Goal: Information Seeking & Learning: Learn about a topic

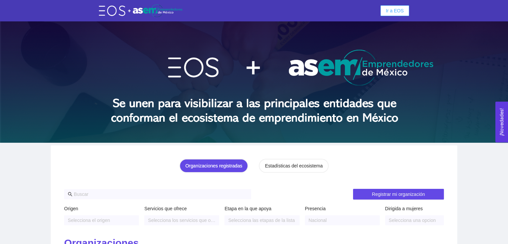
click at [394, 9] on span "Ir a EOS" at bounding box center [395, 10] width 18 height 7
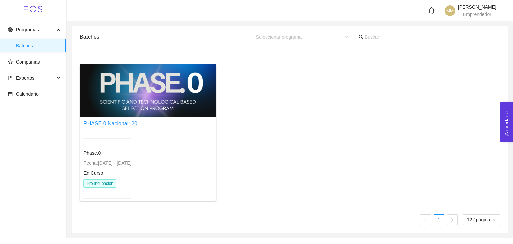
click at [109, 184] on span "Pre-incubación" at bounding box center [99, 183] width 33 height 8
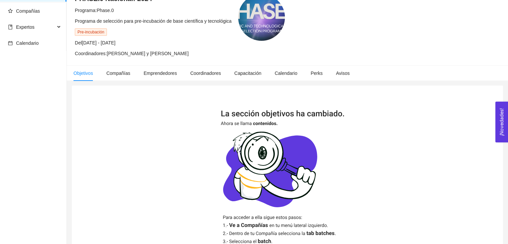
scroll to position [52, 0]
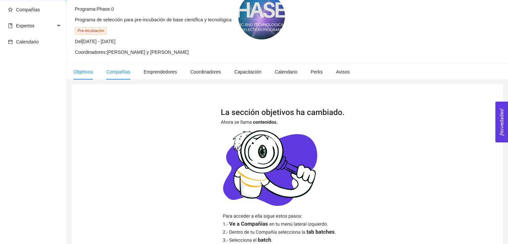
click at [124, 64] on li "Compañías" at bounding box center [118, 71] width 37 height 15
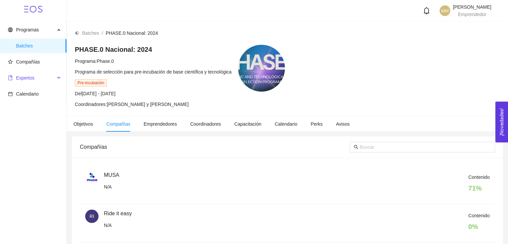
click at [31, 76] on span "Expertos" at bounding box center [25, 77] width 18 height 5
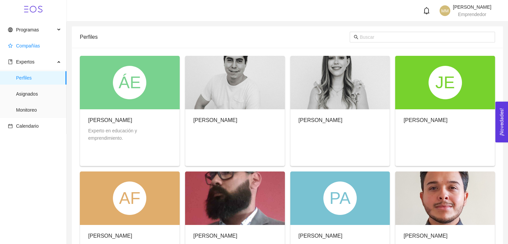
click at [35, 41] on span "Compañías" at bounding box center [34, 45] width 53 height 13
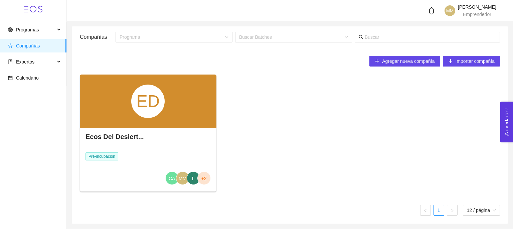
click at [160, 145] on div "Ecos Del Desiert..." at bounding box center [148, 137] width 136 height 20
click at [88, 132] on h4 "Ecos Del Desiert..." at bounding box center [114, 136] width 58 height 9
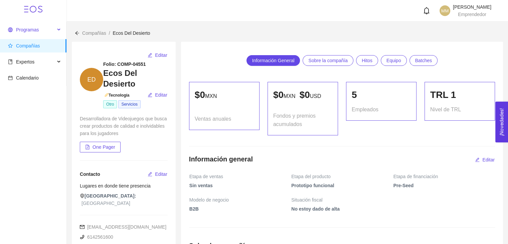
click at [29, 32] on span "Programas" at bounding box center [27, 29] width 23 height 5
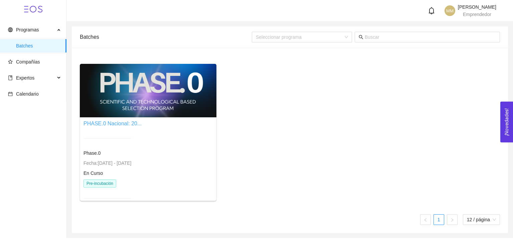
click at [130, 124] on link "PHASE.0 Nacional: 20..." at bounding box center [112, 124] width 58 height 6
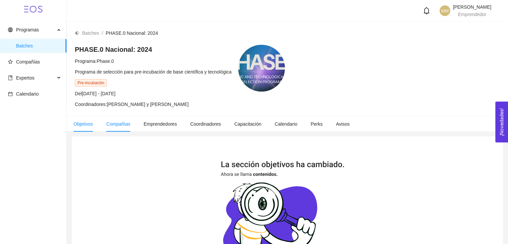
click at [114, 129] on li "Compañías" at bounding box center [118, 123] width 37 height 15
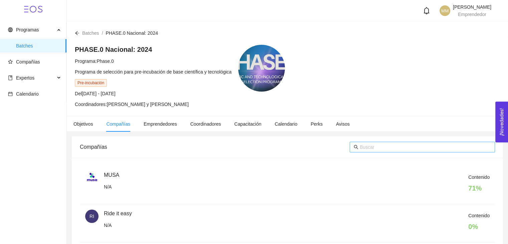
click at [374, 151] on span at bounding box center [422, 147] width 145 height 11
click at [373, 145] on input "e" at bounding box center [425, 146] width 131 height 7
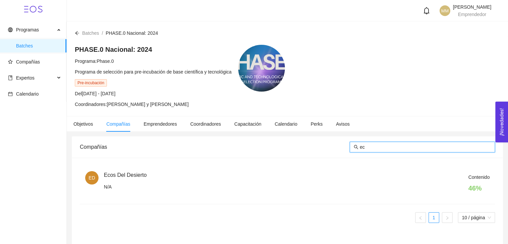
type input "e"
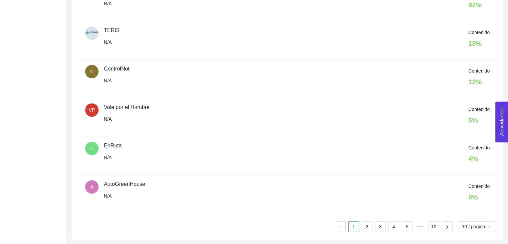
scroll to position [337, 0]
click at [369, 222] on link "2" at bounding box center [367, 226] width 10 height 10
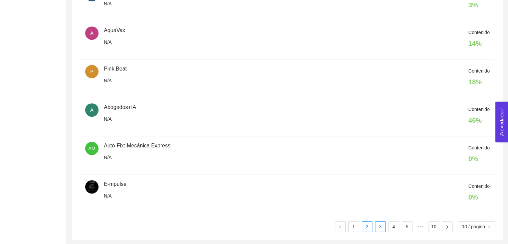
click at [375, 223] on li "3" at bounding box center [380, 226] width 11 height 11
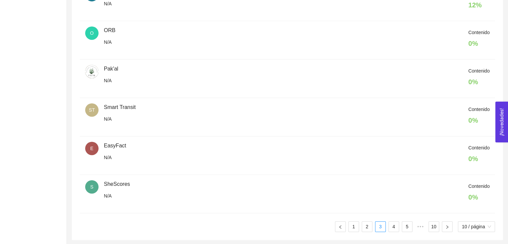
click at [387, 216] on div "P PersonaCraft N/A Contenido 58 % B BioMimex N/A Contenido 0 % T TuConfia N/A C…" at bounding box center [287, 30] width 415 height 403
click at [391, 222] on link "4" at bounding box center [394, 226] width 10 height 10
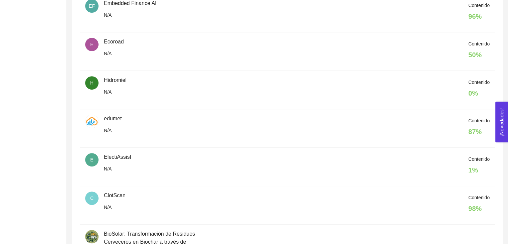
scroll to position [385, 0]
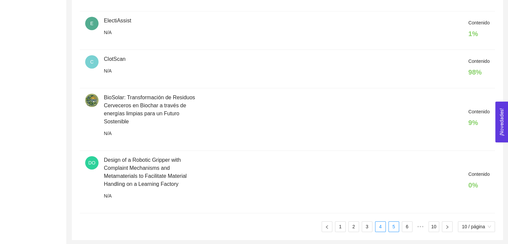
click at [389, 225] on link "5" at bounding box center [394, 226] width 10 height 10
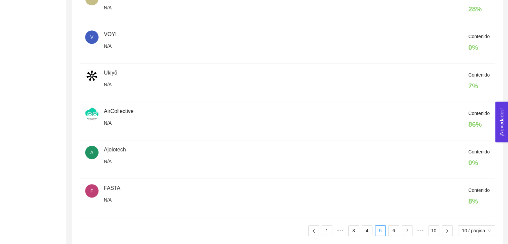
scroll to position [337, 0]
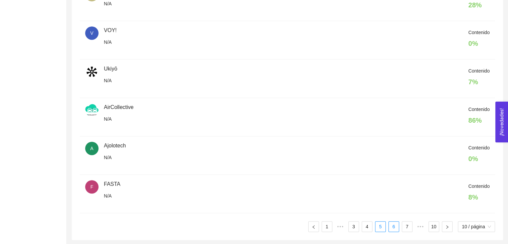
click at [393, 225] on link "6" at bounding box center [394, 226] width 10 height 10
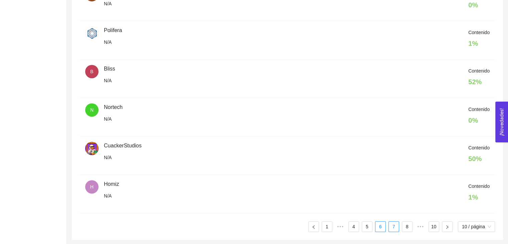
click at [392, 223] on link "7" at bounding box center [394, 226] width 10 height 10
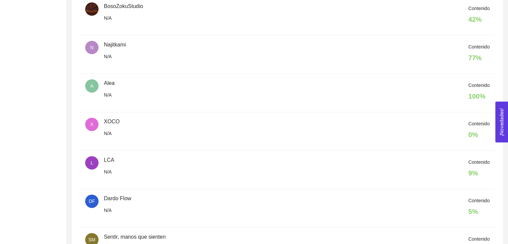
scroll to position [242, 0]
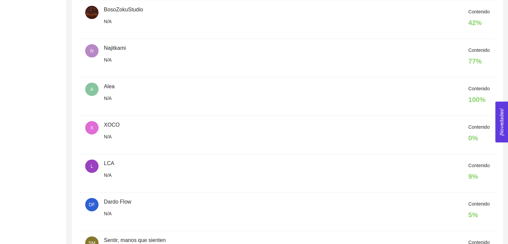
click at [484, 92] on div "Contenido 100 %" at bounding box center [478, 96] width 21 height 23
click at [95, 85] on span "A" at bounding box center [91, 88] width 13 height 13
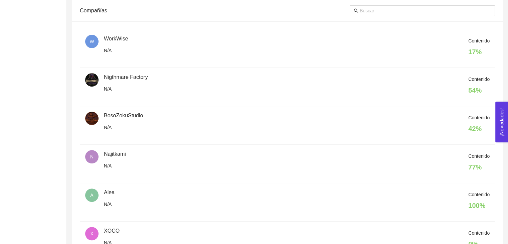
scroll to position [135, 0]
click at [88, 82] on img at bounding box center [91, 80] width 13 height 13
click at [114, 77] on div "Contenido 54 %" at bounding box center [297, 87] width 386 height 23
click at [379, 4] on div at bounding box center [422, 11] width 145 height 21
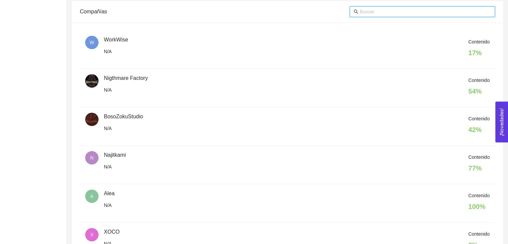
click at [378, 10] on input "text" at bounding box center [425, 11] width 131 height 7
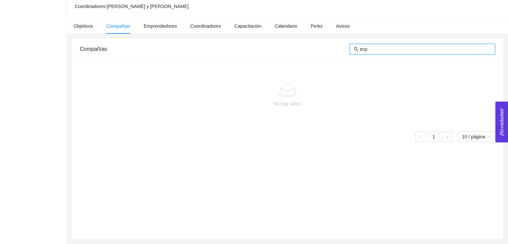
scroll to position [98, 0]
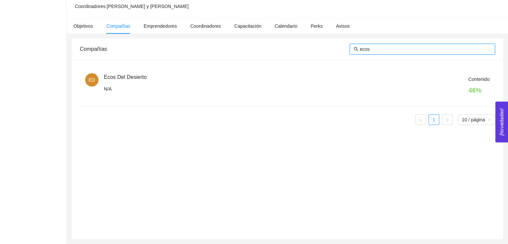
type input "ecos"
click at [86, 84] on div "ED" at bounding box center [91, 79] width 13 height 13
click at [93, 81] on span "ED" at bounding box center [91, 79] width 6 height 13
click at [128, 78] on div "Contenido 46 %" at bounding box center [297, 86] width 386 height 23
click at [120, 75] on div "Contenido 46 %" at bounding box center [297, 86] width 386 height 23
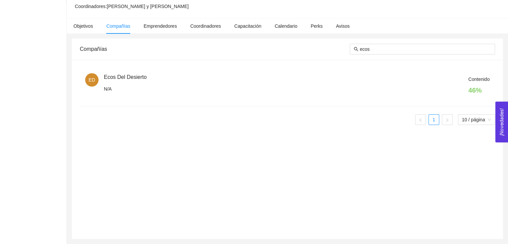
click at [85, 74] on div "ED" at bounding box center [91, 79] width 13 height 13
click at [94, 77] on span "ED" at bounding box center [91, 79] width 6 height 13
click at [479, 87] on h4 "46 %" at bounding box center [478, 89] width 21 height 9
click at [479, 77] on span "Contenido" at bounding box center [478, 78] width 21 height 5
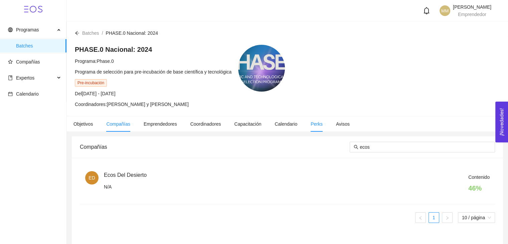
click at [309, 119] on li "Perks" at bounding box center [316, 123] width 25 height 15
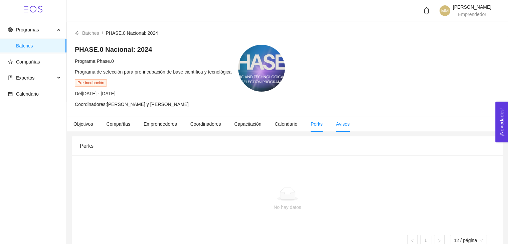
click at [342, 124] on span "Avisos" at bounding box center [343, 123] width 14 height 5
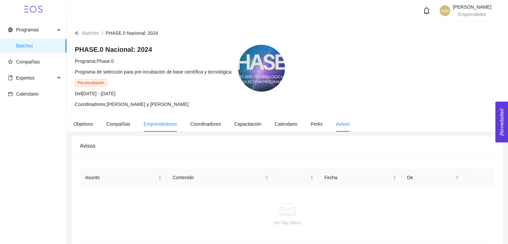
click at [155, 128] on li "Emprendedores" at bounding box center [160, 123] width 47 height 15
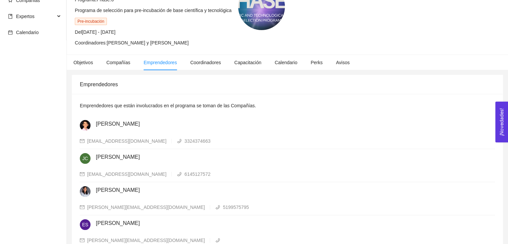
scroll to position [62, 0]
click at [87, 189] on img at bounding box center [85, 190] width 11 height 11
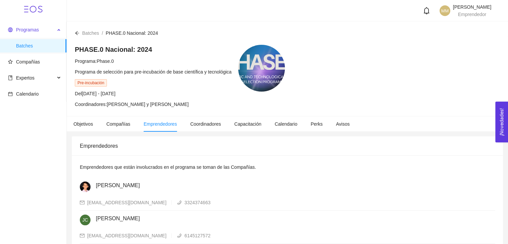
click at [24, 30] on span "Programas" at bounding box center [27, 29] width 23 height 5
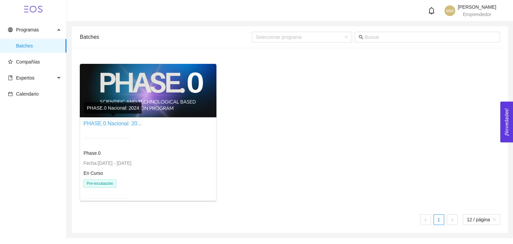
click at [124, 125] on link "PHASE.0 Nacional: 20..." at bounding box center [112, 124] width 58 height 6
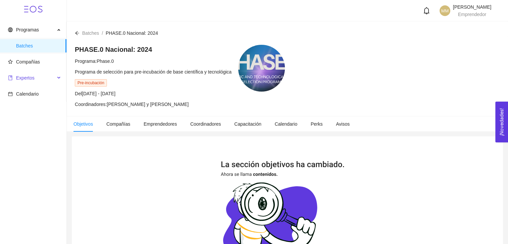
click at [34, 83] on span "Expertos" at bounding box center [31, 77] width 47 height 13
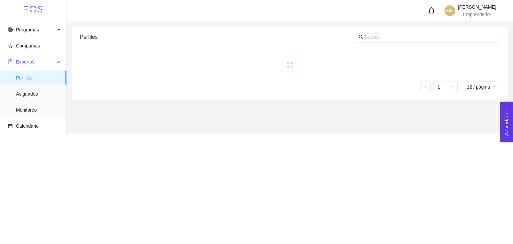
click at [28, 64] on span "Expertos" at bounding box center [25, 61] width 18 height 5
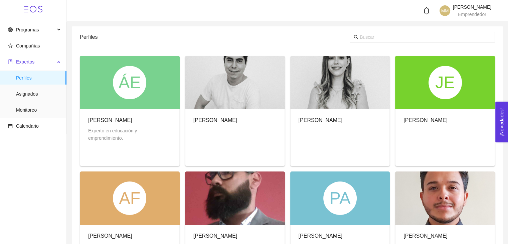
click at [26, 65] on span "Expertos" at bounding box center [31, 61] width 47 height 13
click at [25, 45] on span "Compañías" at bounding box center [28, 45] width 24 height 5
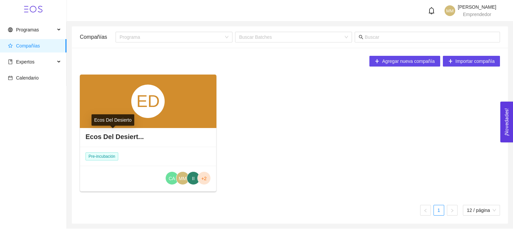
click at [94, 133] on h4 "Ecos Del Desiert..." at bounding box center [114, 136] width 58 height 9
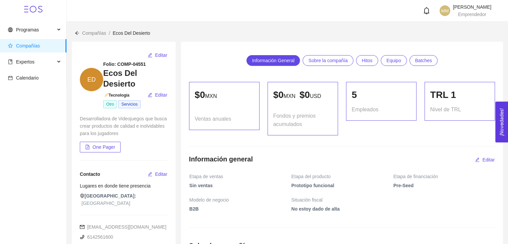
click at [115, 93] on span "Tecnología" at bounding box center [116, 95] width 26 height 5
click at [95, 36] on li "Compañías /" at bounding box center [97, 32] width 30 height 7
click at [76, 32] on icon "arrow-left" at bounding box center [77, 33] width 5 height 5
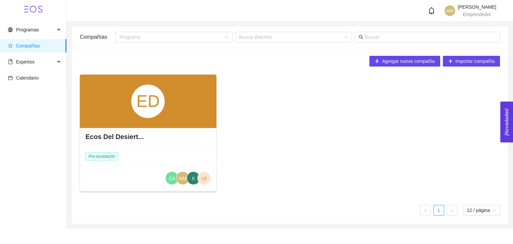
click at [189, 181] on span "II" at bounding box center [193, 177] width 13 height 13
click at [180, 180] on span "MM" at bounding box center [183, 178] width 8 height 13
click at [36, 30] on span "Programas" at bounding box center [27, 29] width 23 height 5
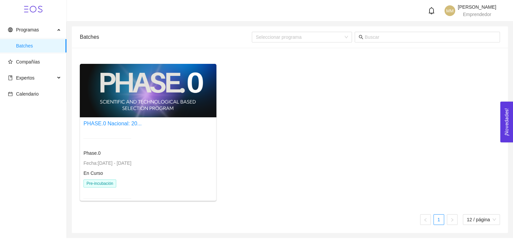
click at [130, 106] on div at bounding box center [148, 90] width 137 height 53
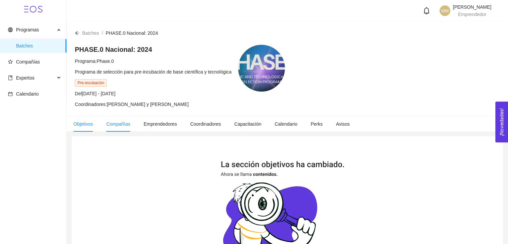
click at [119, 125] on span "Compañías" at bounding box center [118, 123] width 24 height 5
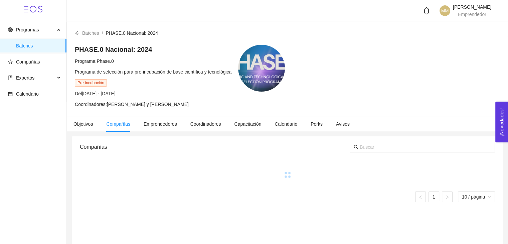
click at [378, 152] on div at bounding box center [422, 146] width 145 height 21
click at [378, 146] on input "text" at bounding box center [425, 146] width 131 height 7
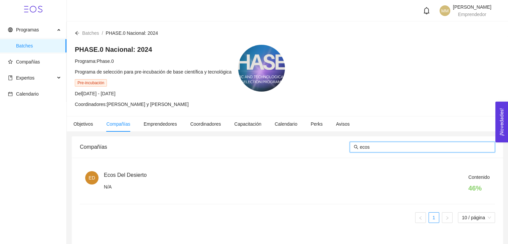
type input "ecos"
click at [114, 177] on div "Contenido 46 %" at bounding box center [297, 184] width 386 height 23
click at [85, 176] on span "ED" at bounding box center [91, 177] width 13 height 13
click at [96, 177] on span "ED" at bounding box center [91, 177] width 13 height 13
click at [125, 173] on span "Ecos Del Desierto" at bounding box center [125, 175] width 43 height 6
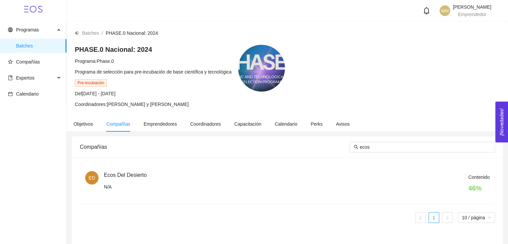
click at [69, 176] on main "Batches / PHASE.0 Nacional: 2024 / PHASE.0 Nacional: 2024 Programa: Phase.0 Pro…" at bounding box center [287, 181] width 441 height 320
click at [114, 175] on div "Contenido 46 %" at bounding box center [297, 184] width 386 height 23
click at [98, 178] on span "ED" at bounding box center [91, 177] width 13 height 13
click at [473, 189] on h4 "46 %" at bounding box center [478, 187] width 21 height 9
click at [479, 172] on div "ED Ecos Del Desierto N/A Contenido 46 %" at bounding box center [287, 184] width 404 height 27
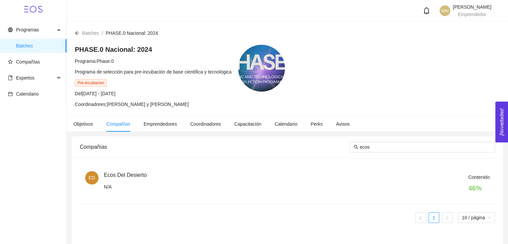
click at [474, 190] on h4 "46 %" at bounding box center [478, 187] width 21 height 9
click at [256, 74] on div at bounding box center [261, 68] width 47 height 47
click at [202, 67] on div "PHASE.0 Nacional: 2024 Programa: Phase.0 Programa de selección para pre-incubac…" at bounding box center [153, 76] width 157 height 63
click at [103, 81] on span "Pre-incubación" at bounding box center [91, 82] width 32 height 7
click at [243, 125] on span "Capacitación" at bounding box center [247, 123] width 27 height 5
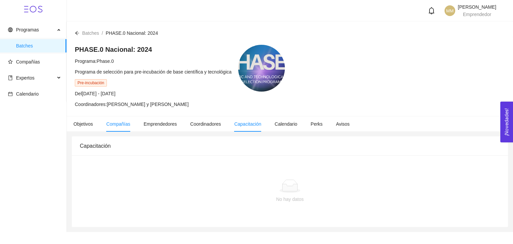
click at [121, 130] on li "Compañías" at bounding box center [118, 123] width 37 height 15
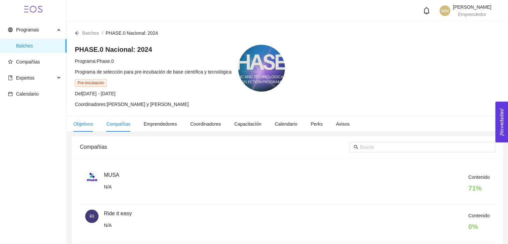
click at [85, 126] on span "Objetivos" at bounding box center [82, 123] width 19 height 5
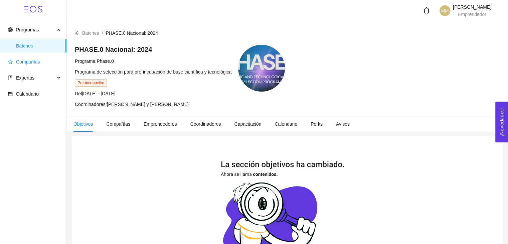
click at [22, 60] on span "Compañías" at bounding box center [28, 61] width 24 height 5
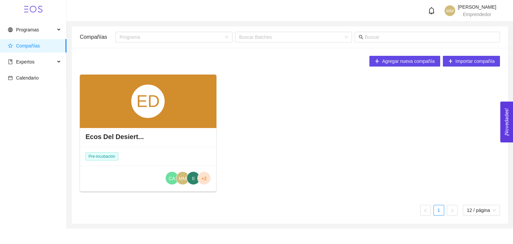
click at [92, 101] on div "ED" at bounding box center [148, 100] width 137 height 53
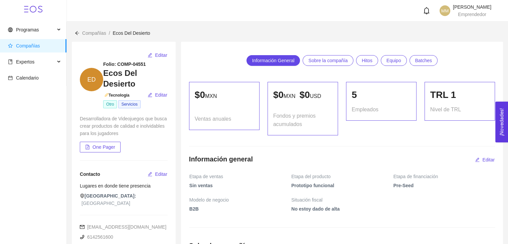
click at [428, 58] on span "Batches" at bounding box center [423, 60] width 17 height 10
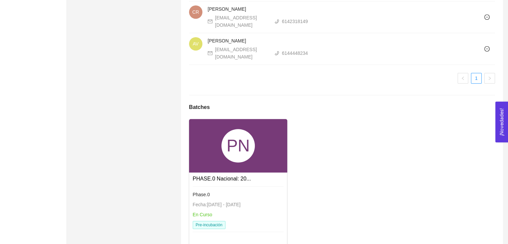
click at [267, 174] on div "PHASE.0 Nacional: 20..." at bounding box center [238, 178] width 91 height 8
click at [229, 176] on link "PHASE.0 Nacional: 20..." at bounding box center [222, 179] width 58 height 6
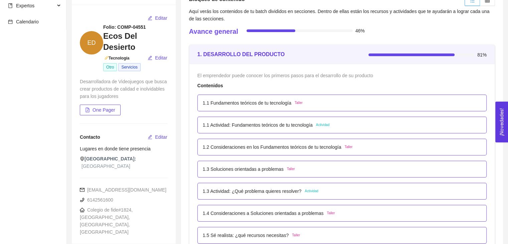
scroll to position [58, 0]
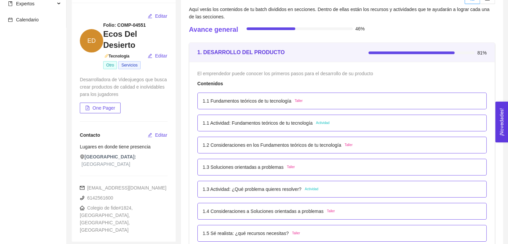
click at [286, 122] on p "1.1 Actividad: Fundamentos teóricos de tu tecnología" at bounding box center [258, 122] width 110 height 7
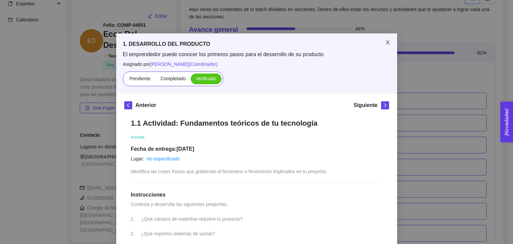
click at [387, 39] on span "Close" at bounding box center [387, 42] width 19 height 19
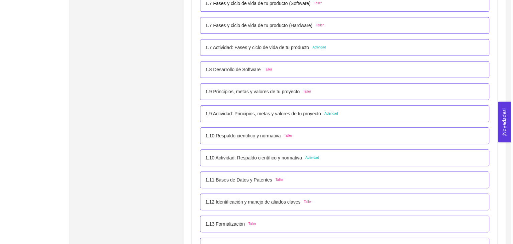
scroll to position [377, 0]
click at [264, 162] on div "1.10 Actividad: Respaldo científico y normativa Actividad" at bounding box center [341, 157] width 289 height 17
click at [281, 152] on div "1.10 Actividad: Respaldo científico y normativa Actividad" at bounding box center [341, 157] width 289 height 17
click at [293, 155] on p "1.10 Actividad: Respaldo científico y normativa" at bounding box center [251, 156] width 97 height 7
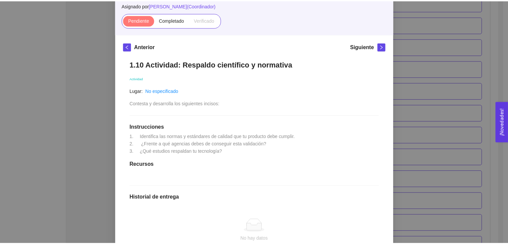
scroll to position [59, 0]
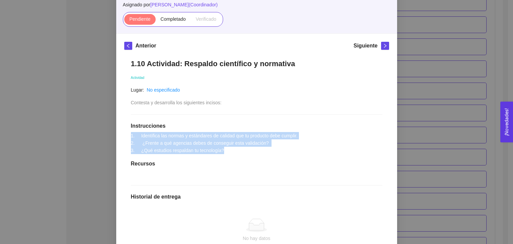
drag, startPoint x: 236, startPoint y: 150, endPoint x: 117, endPoint y: 134, distance: 120.3
click at [117, 134] on div "Anterior Siguiente 1.10 Actividad: Respaldo científico y normativa Actividad Lu…" at bounding box center [256, 176] width 281 height 284
copy span "1. Identifica las normas y estándares de calidad que tu producto debe cumplir. …"
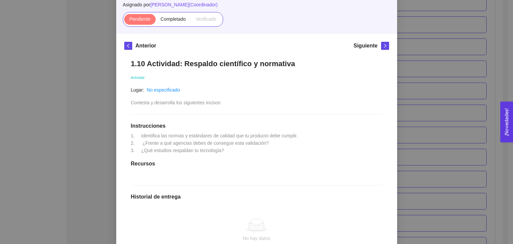
click at [25, 110] on div "1. DESARROLLO DEL PRODUCTO El emprendedor puede conocer los primeros pasos para…" at bounding box center [256, 122] width 513 height 244
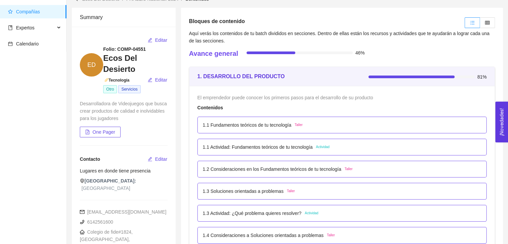
scroll to position [0, 0]
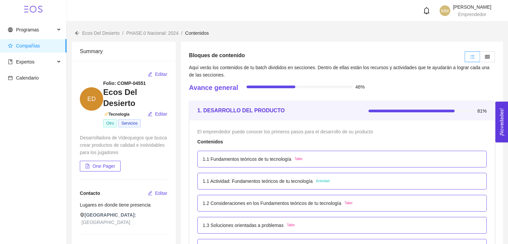
click at [106, 94] on h3 "Ecos Del Desierto" at bounding box center [135, 98] width 64 height 22
click at [99, 87] on span "ED" at bounding box center [91, 98] width 23 height 23
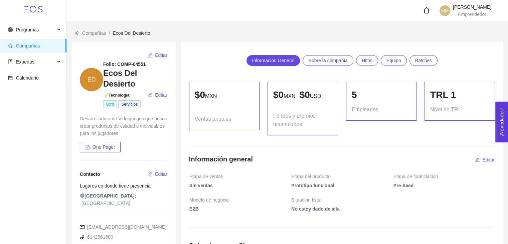
click at [322, 60] on span "Sobre la compañía" at bounding box center [327, 60] width 39 height 10
click at [370, 60] on span "Hitos" at bounding box center [367, 60] width 11 height 10
click at [401, 59] on link "Equipo" at bounding box center [394, 60] width 26 height 11
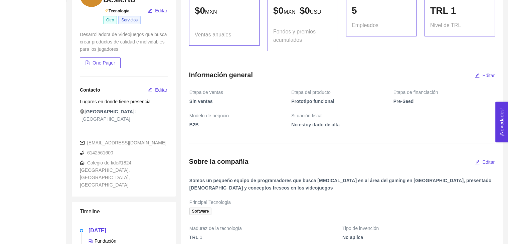
scroll to position [84, 0]
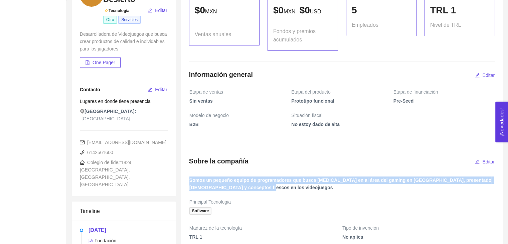
drag, startPoint x: 186, startPoint y: 179, endPoint x: 266, endPoint y: 192, distance: 81.2
copy tbody "Somos un pequeño equipo de programadores que busca [MEDICAL_DATA] en al área de…"
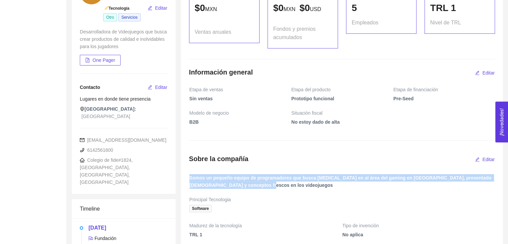
scroll to position [85, 0]
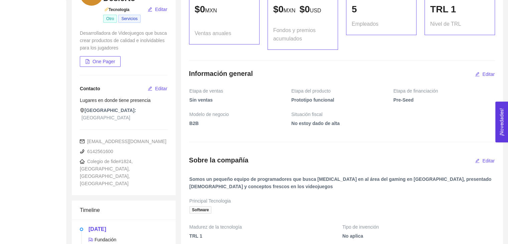
click at [103, 225] on h5 "[DATE]" at bounding box center [127, 229] width 79 height 8
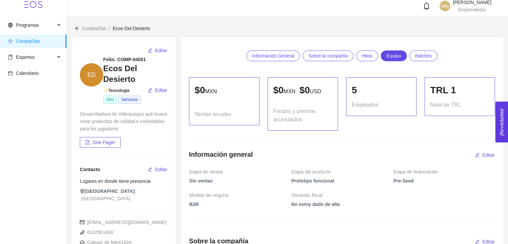
scroll to position [0, 0]
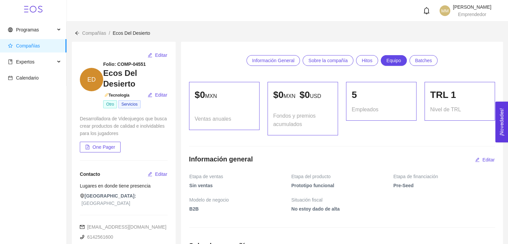
click at [315, 65] on span "Sobre la compañía" at bounding box center [327, 60] width 39 height 10
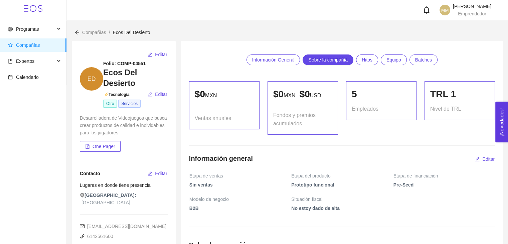
click at [111, 143] on span "One Pager" at bounding box center [103, 146] width 23 height 7
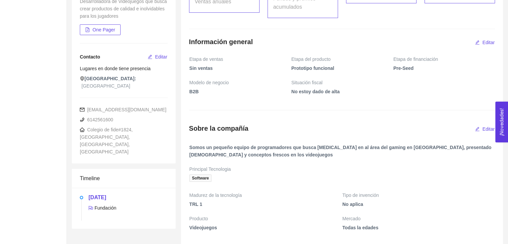
scroll to position [118, 0]
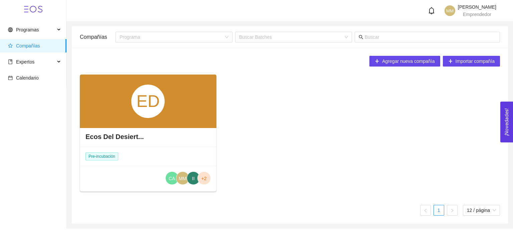
click at [130, 131] on div "Ecos Del Desiert..." at bounding box center [148, 137] width 136 height 20
click at [138, 115] on div "ED" at bounding box center [147, 100] width 33 height 33
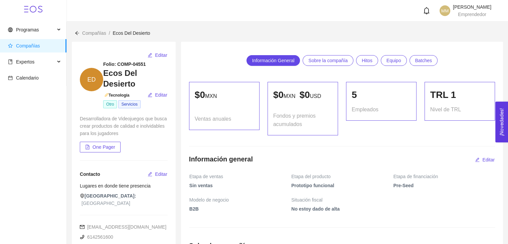
click at [421, 61] on span "Batches" at bounding box center [423, 60] width 17 height 10
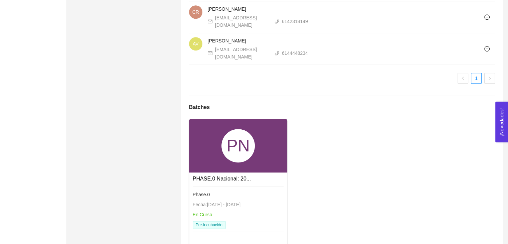
click at [202, 136] on div "PN" at bounding box center [238, 145] width 99 height 53
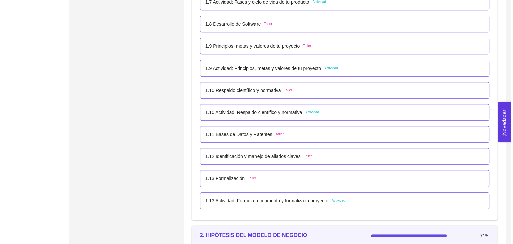
scroll to position [433, 0]
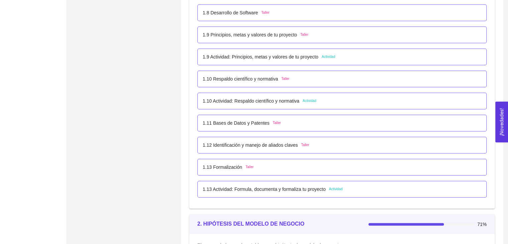
click at [292, 98] on p "1.10 Actividad: Respaldo científico y normativa" at bounding box center [251, 100] width 97 height 7
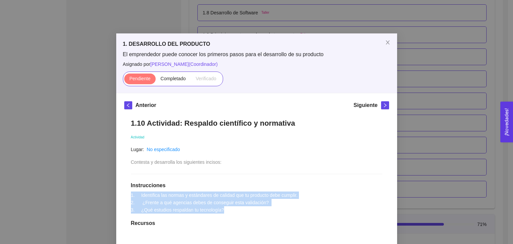
drag, startPoint x: 226, startPoint y: 211, endPoint x: 112, endPoint y: 192, distance: 115.8
click at [112, 192] on div "1. DESARROLLO DEL PRODUCTO El emprendedor puede conocer los primeros pasos para…" at bounding box center [256, 122] width 513 height 244
copy span "1. Identifica las normas y estándares de calidad que tu producto debe cumplir. …"
